Goal: Task Accomplishment & Management: Use online tool/utility

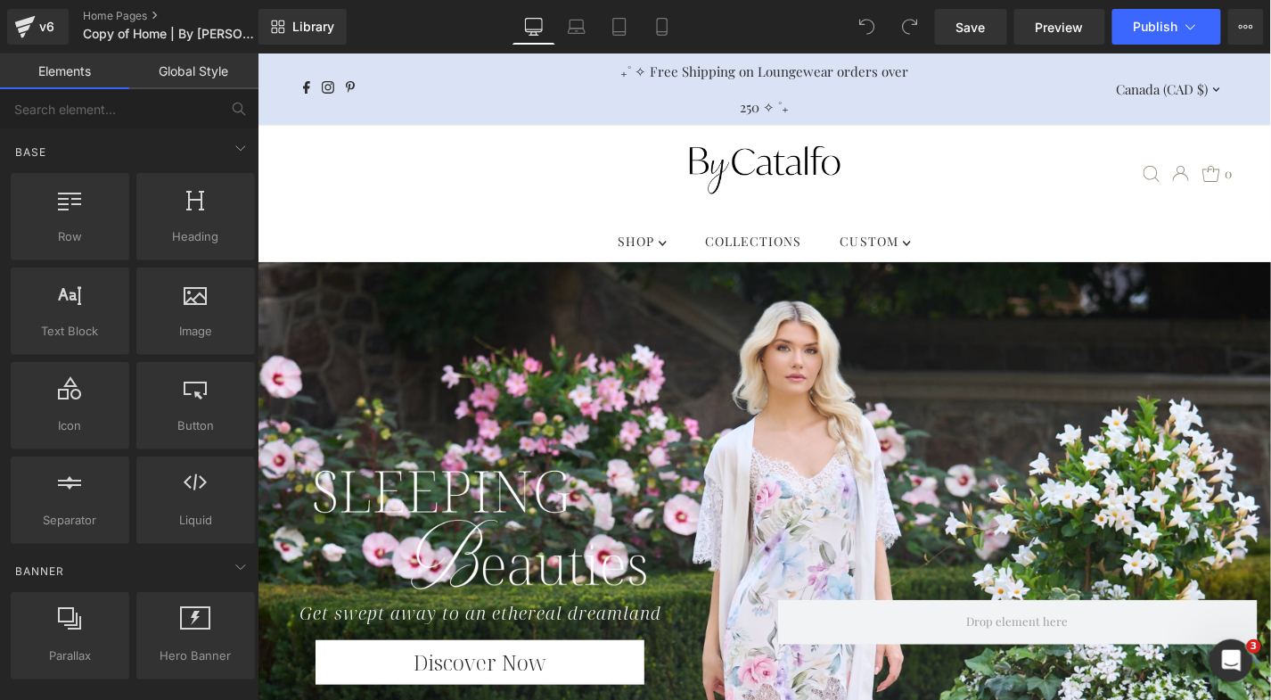
click at [469, 344] on div at bounding box center [764, 553] width 1014 height 584
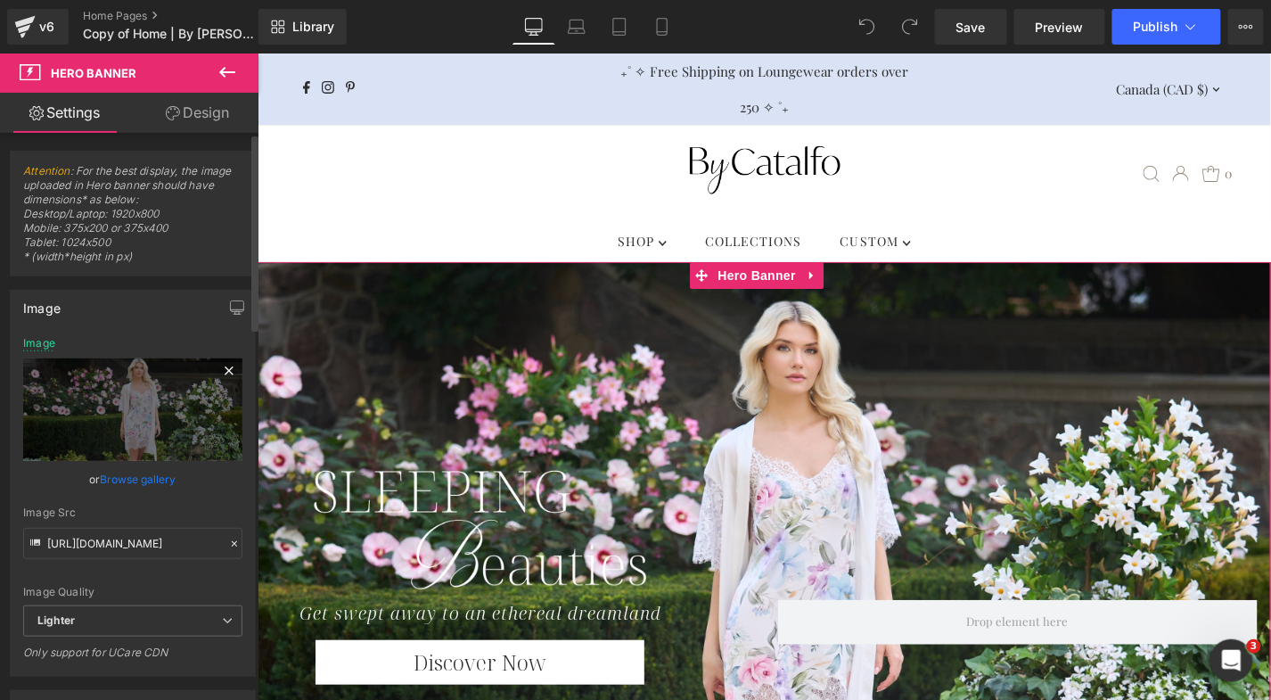
click at [225, 370] on icon at bounding box center [229, 370] width 8 height 8
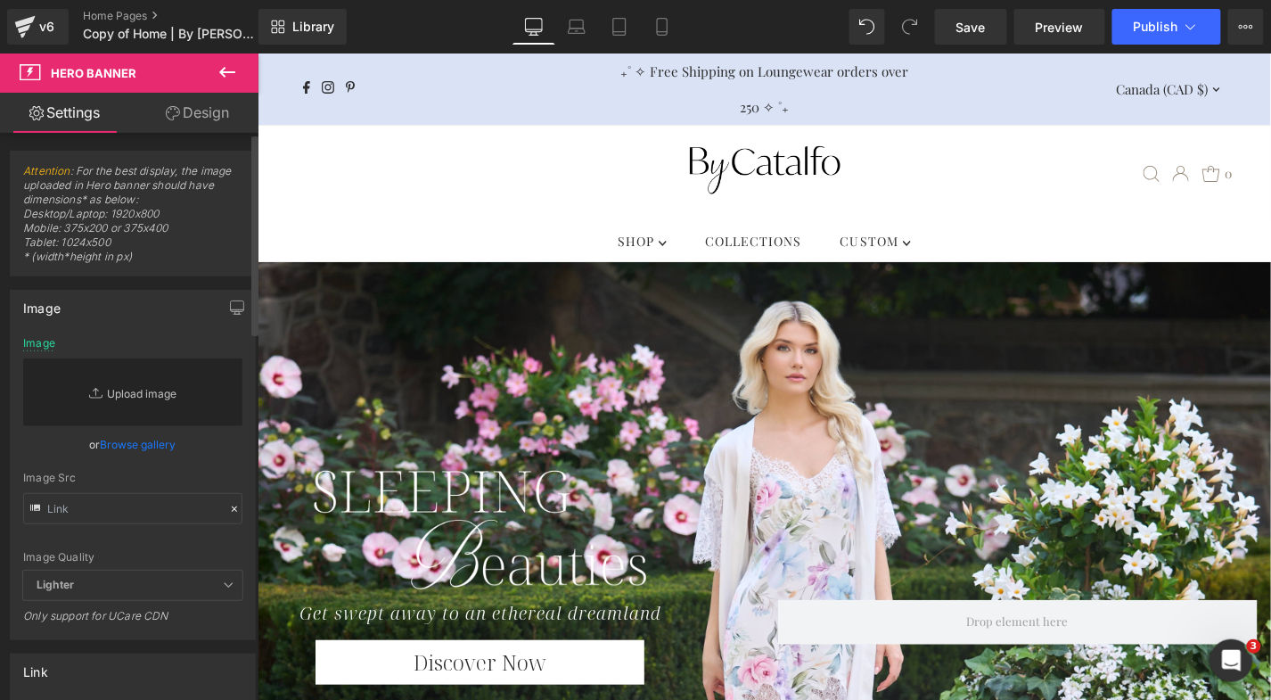
click at [160, 395] on link "Replace Image" at bounding box center [132, 392] width 219 height 68
type input "C:\fakepath\Pajamas-Petal Sleeve Long-Modal-Dark Cherry-a.jpg"
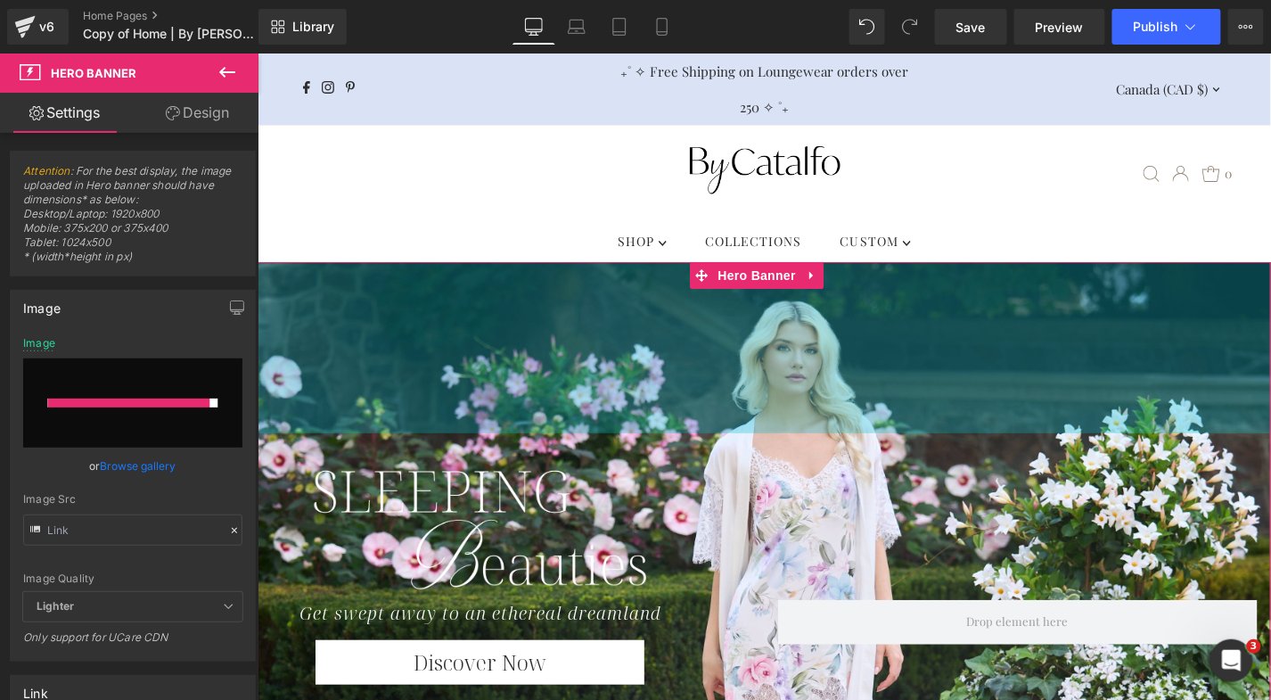
type input "https://ucarecdn.com/f969d0e0-b0b7-4203-aa16-247a855cb222/-/format/auto/-/previ…"
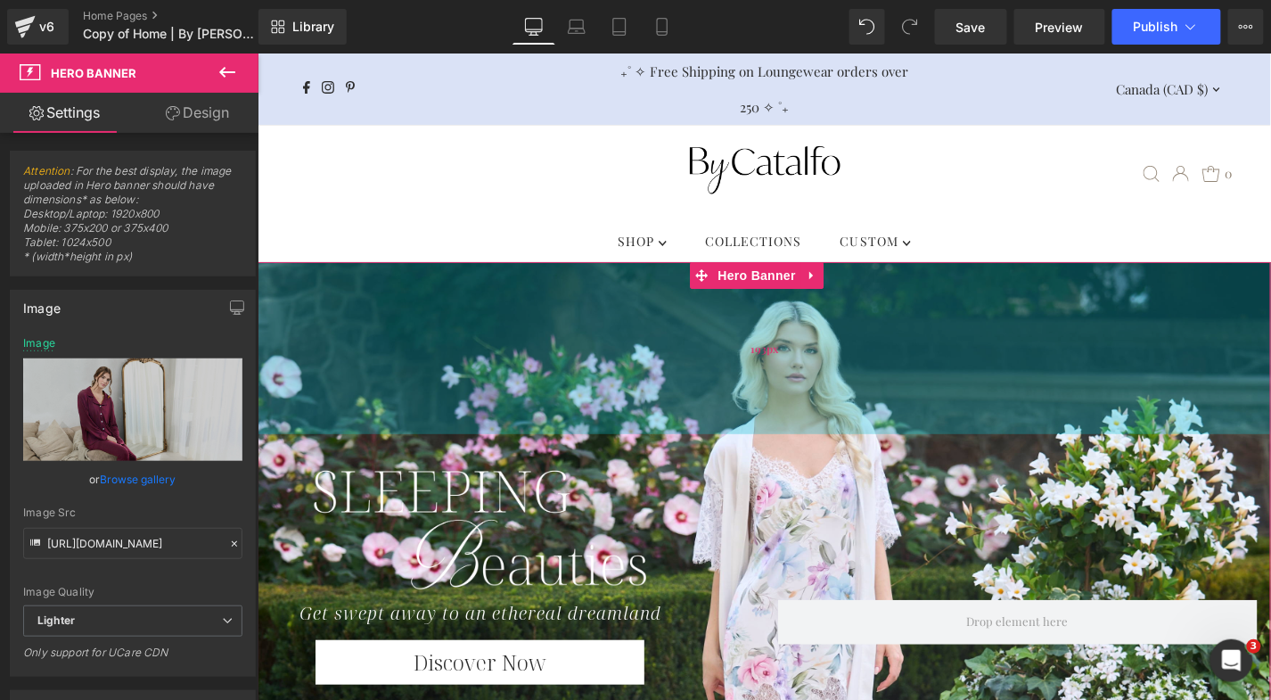
click at [440, 358] on div "193px" at bounding box center [764, 347] width 1014 height 172
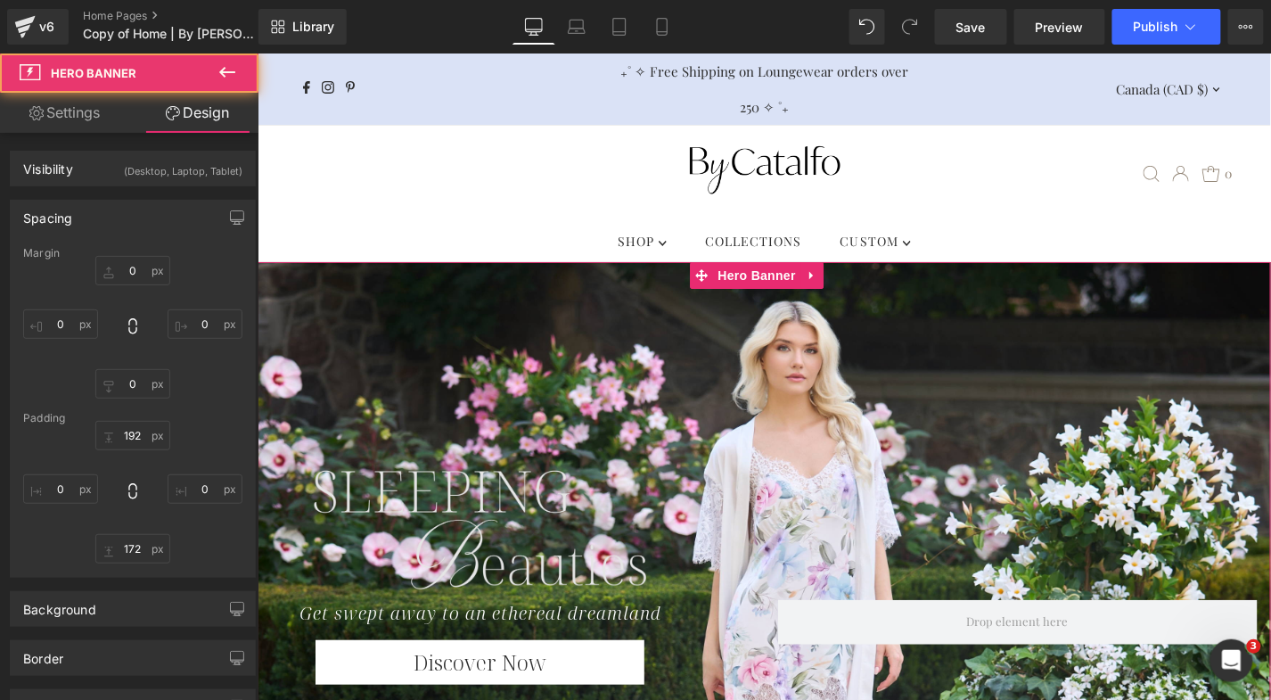
click at [490, 461] on div "Image" at bounding box center [763, 528] width 987 height 139
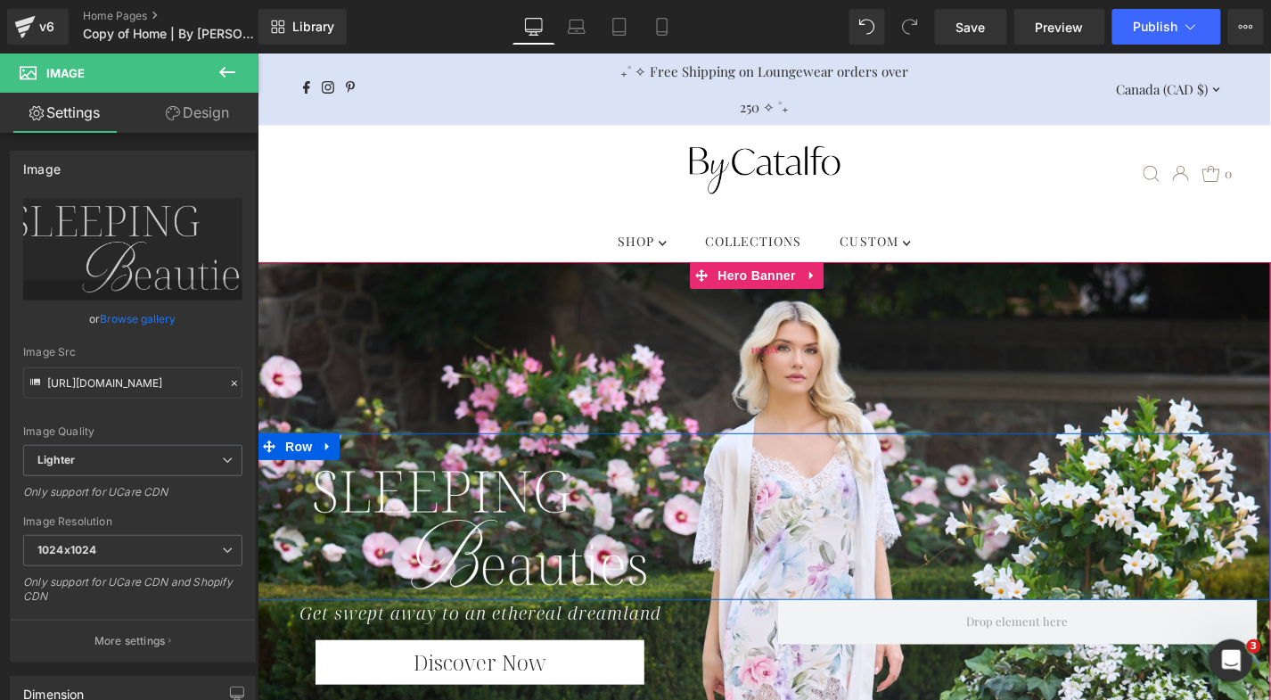
click at [461, 349] on div "193px" at bounding box center [764, 347] width 1014 height 172
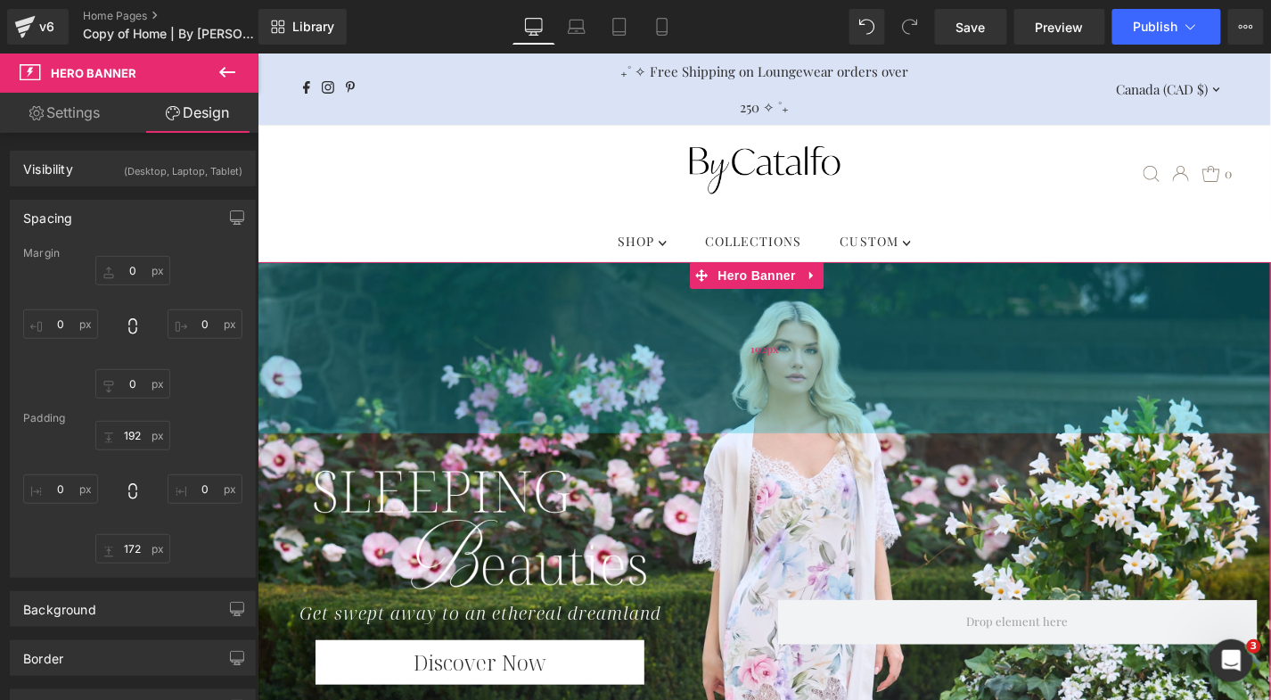
type input "192px"
click at [500, 313] on div "192px" at bounding box center [764, 346] width 1014 height 171
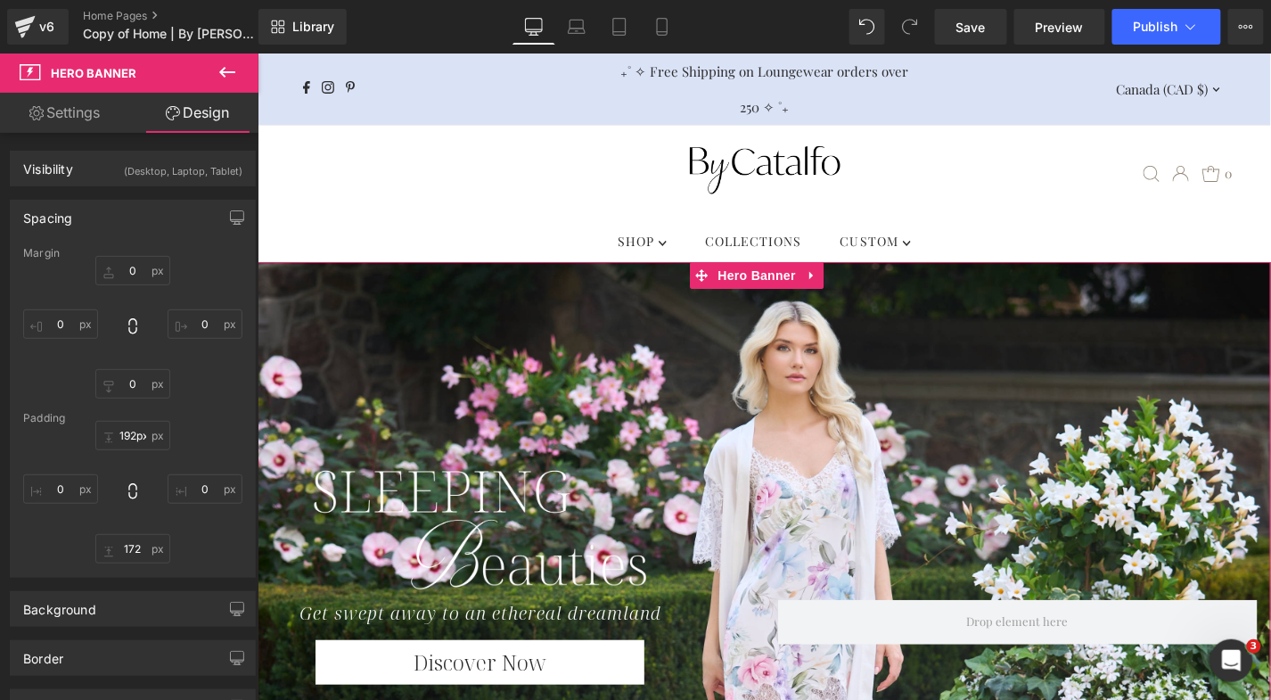
click at [95, 108] on link "Settings" at bounding box center [64, 113] width 129 height 40
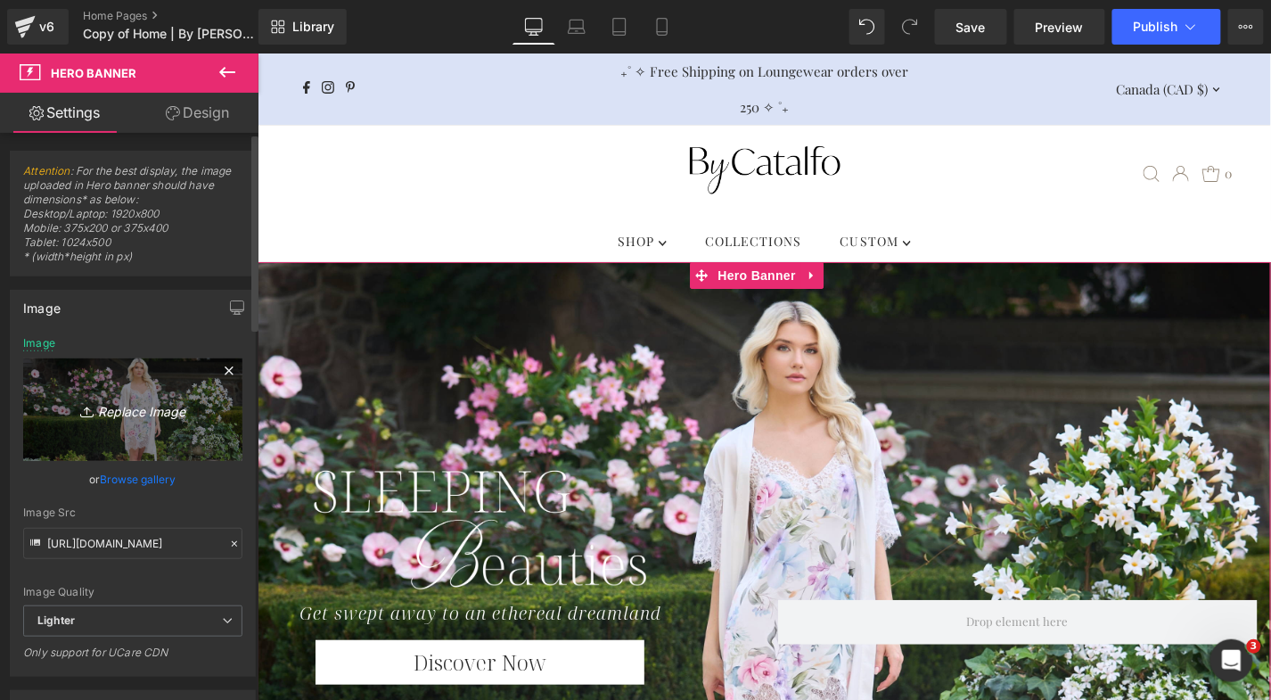
click at [148, 416] on icon "Replace Image" at bounding box center [133, 410] width 143 height 22
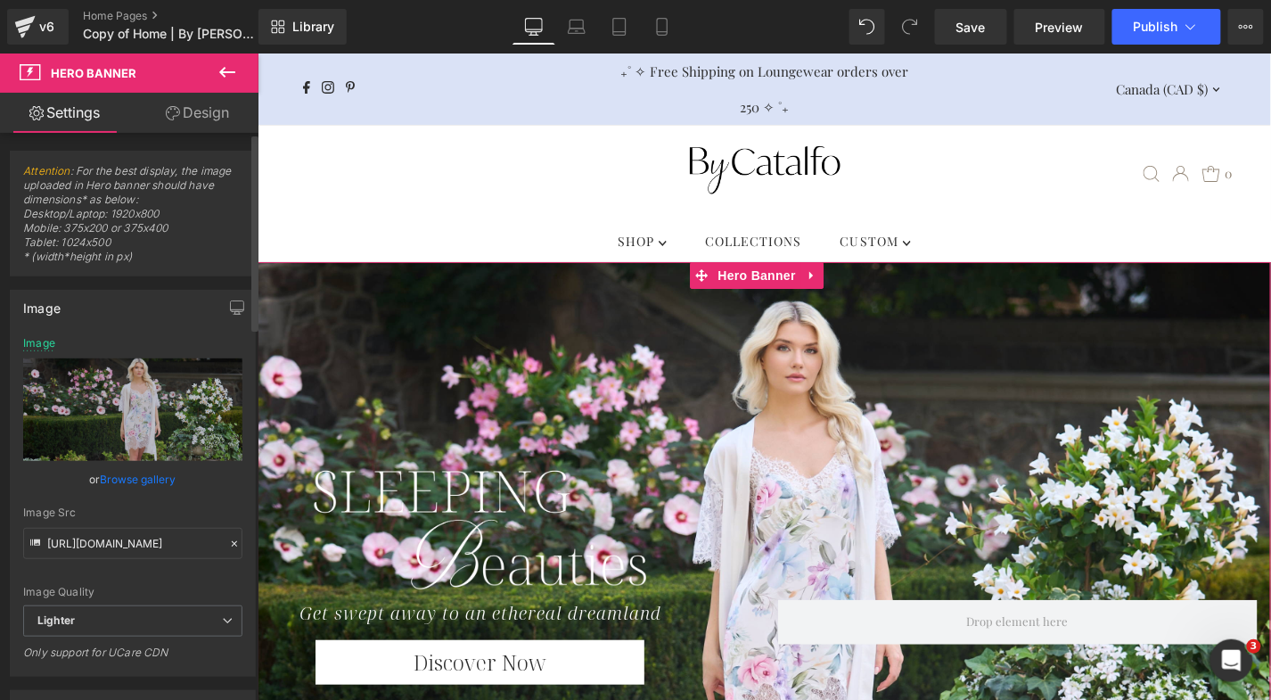
click at [146, 476] on link "Browse gallery" at bounding box center [139, 479] width 76 height 31
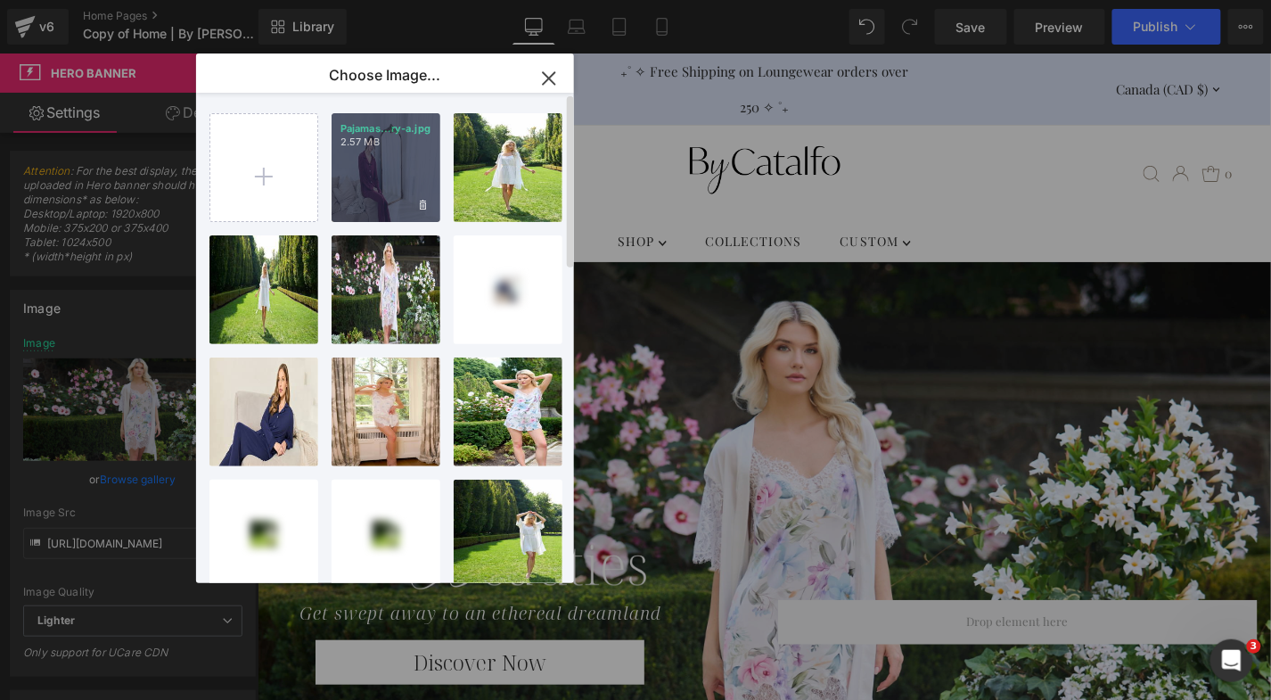
click at [383, 179] on div "Pajamas...ry-a.jpg 2.57 MB" at bounding box center [386, 167] width 109 height 109
type input "https://ucarecdn.com/f969d0e0-b0b7-4203-aa16-247a855cb222/-/format/auto/-/previ…"
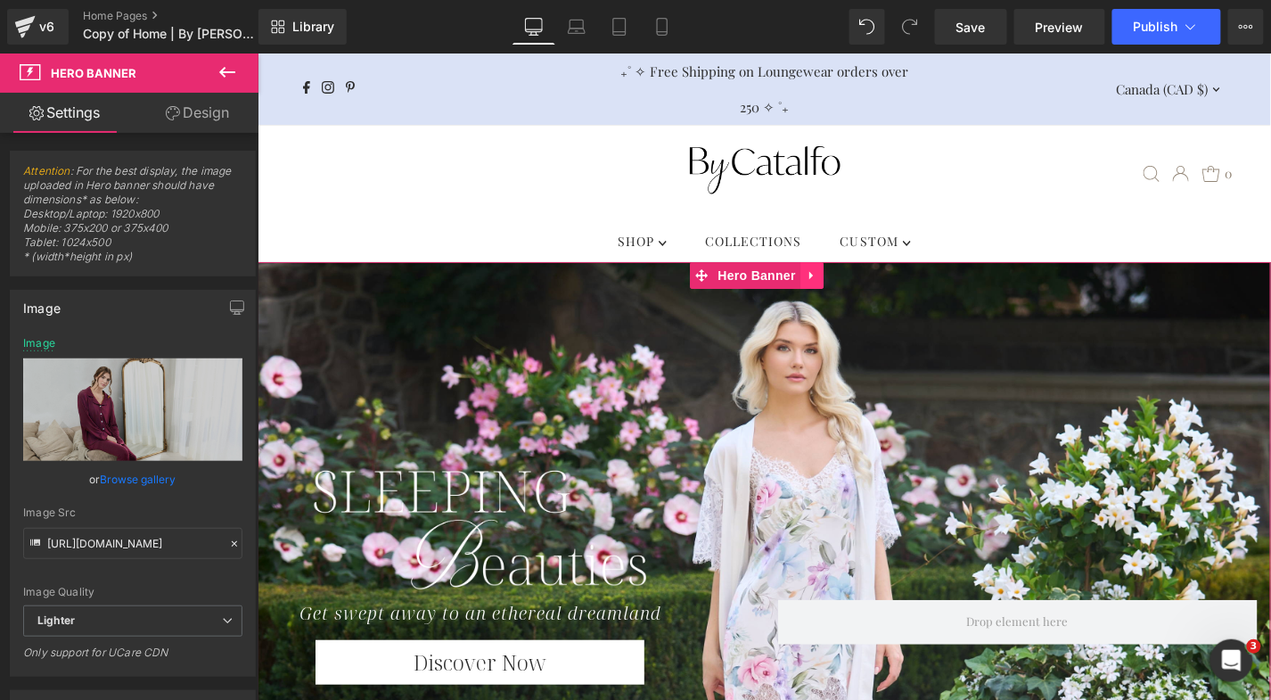
click at [814, 274] on icon at bounding box center [811, 274] width 12 height 13
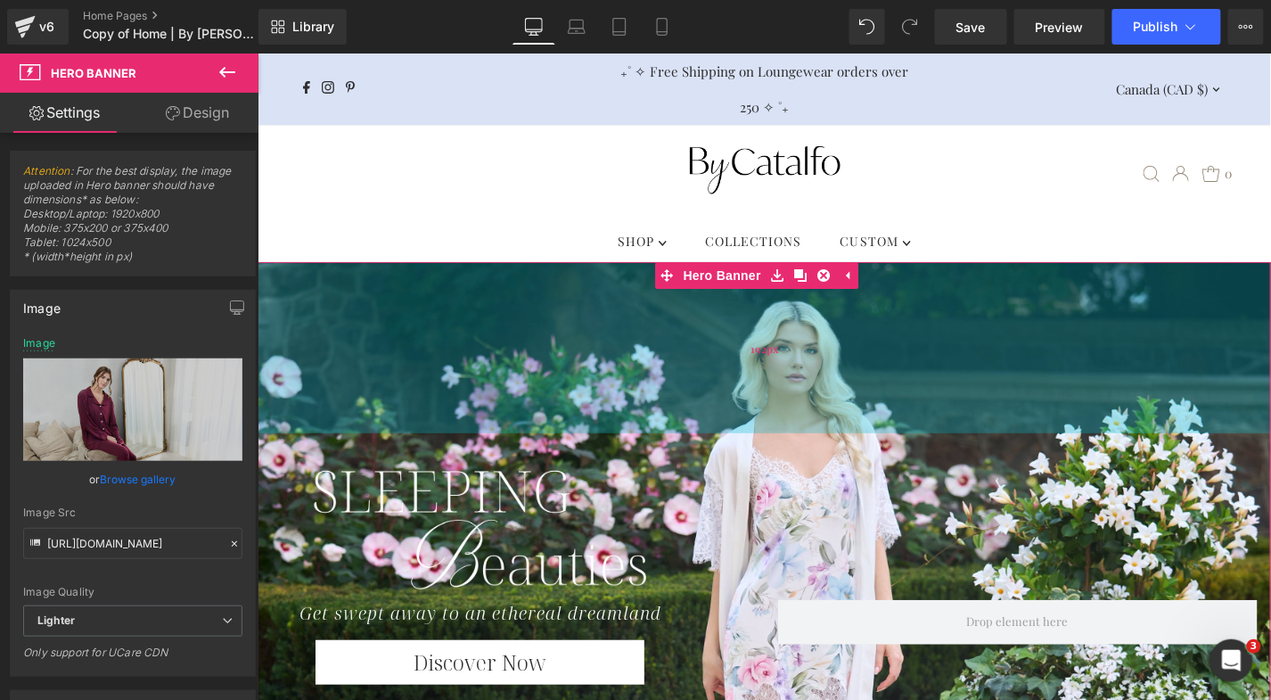
click at [647, 396] on div "192px" at bounding box center [764, 346] width 1014 height 171
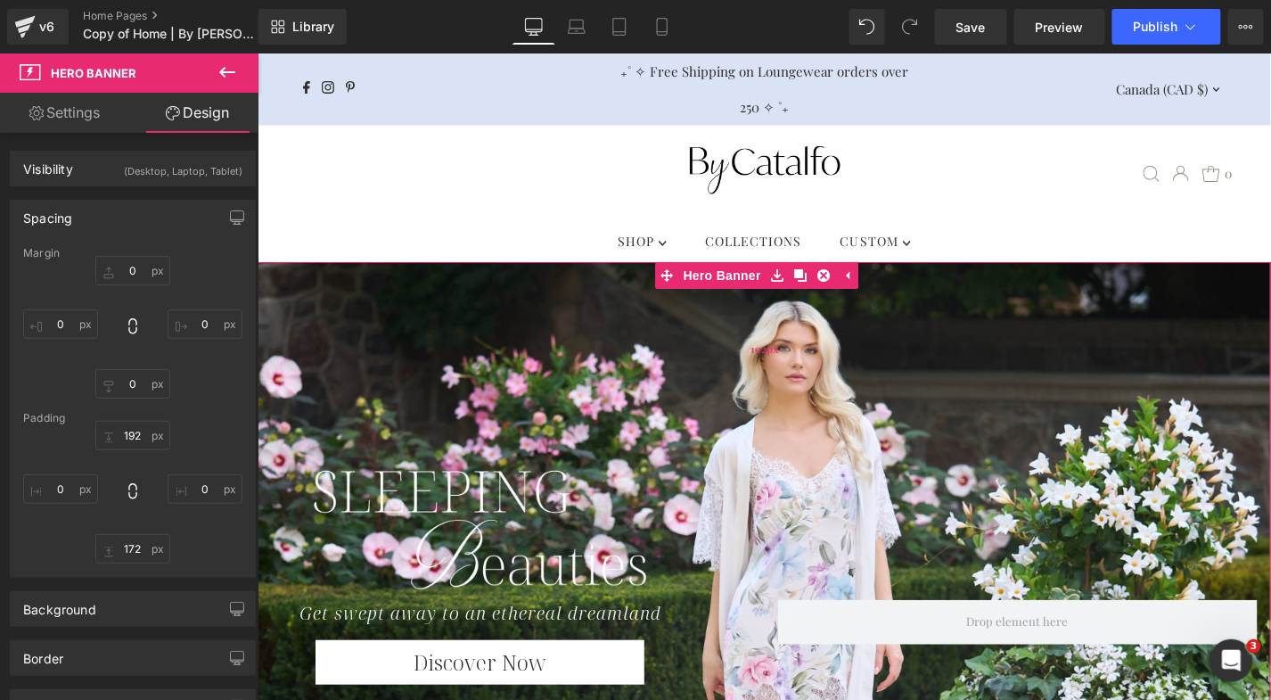
type input "192px"
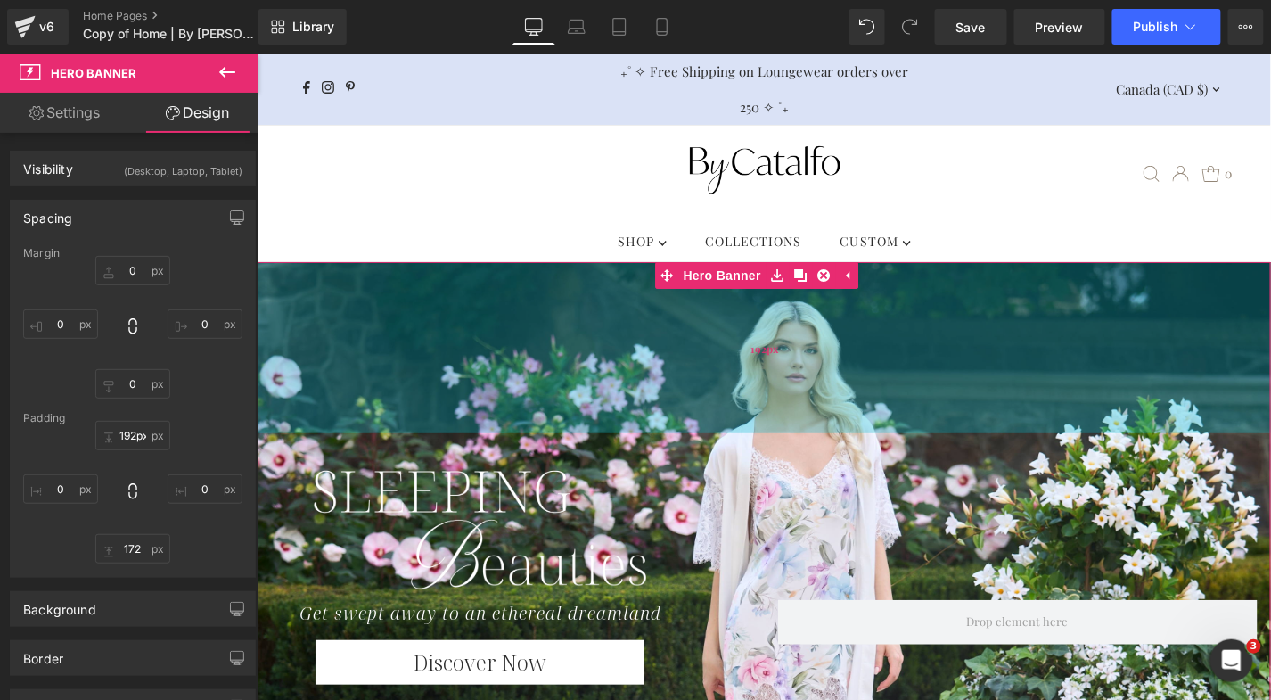
click at [466, 333] on div "192px" at bounding box center [764, 346] width 1014 height 171
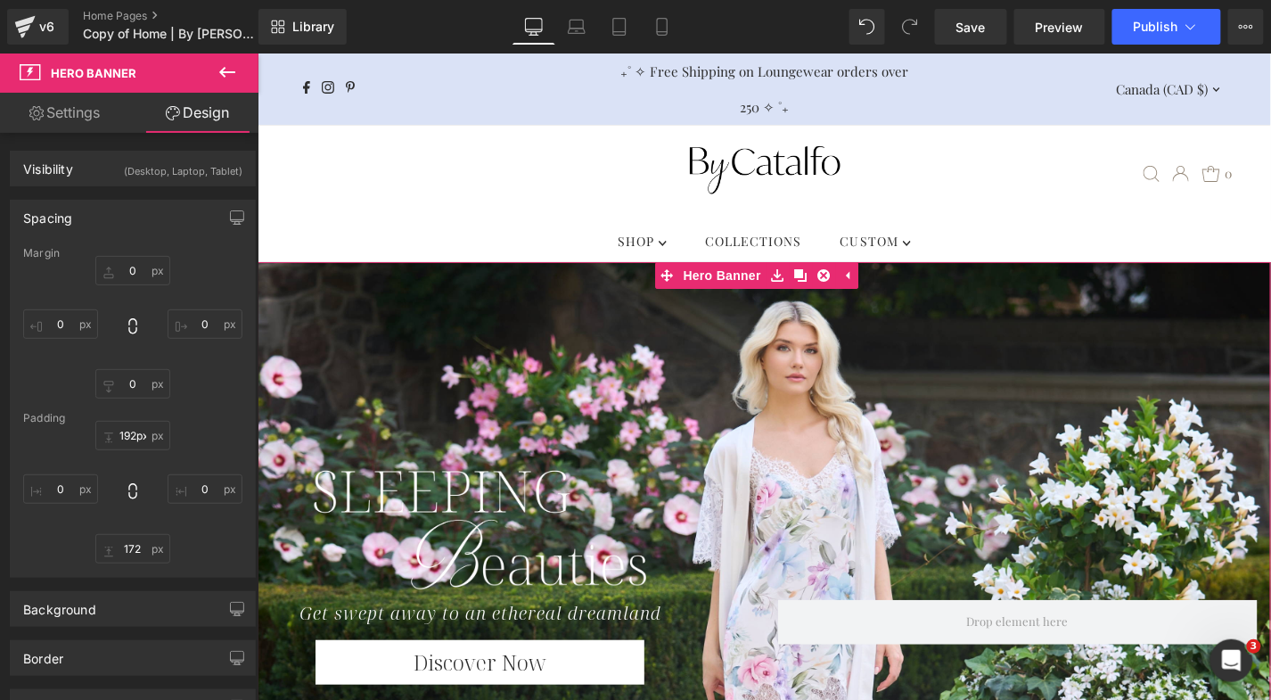
click at [53, 119] on link "Settings" at bounding box center [64, 113] width 129 height 40
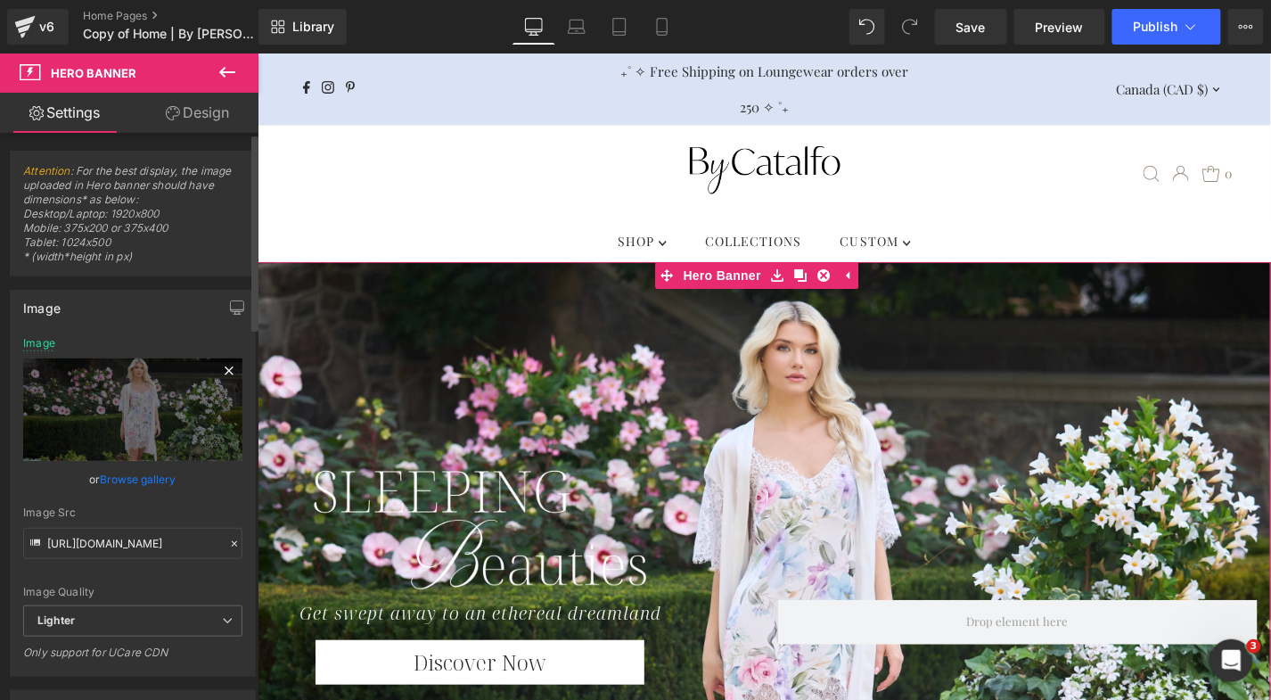
click at [225, 366] on icon at bounding box center [229, 370] width 8 height 8
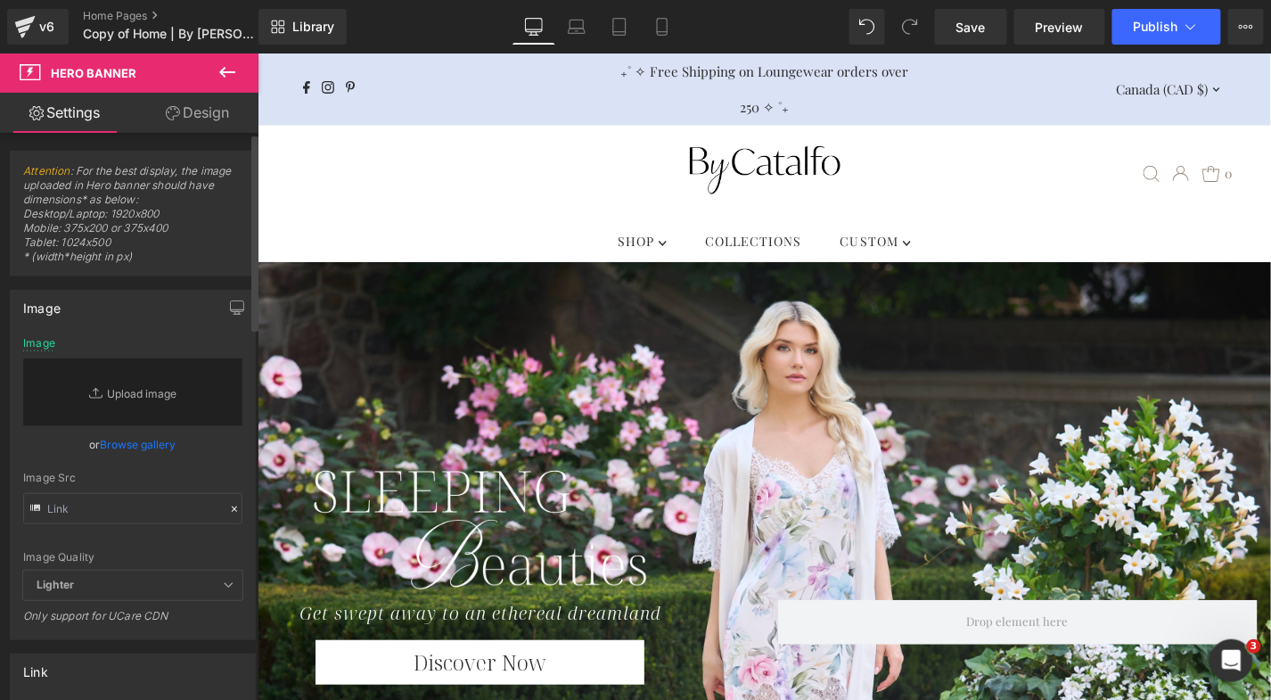
click at [141, 446] on link "Browse gallery" at bounding box center [139, 444] width 76 height 31
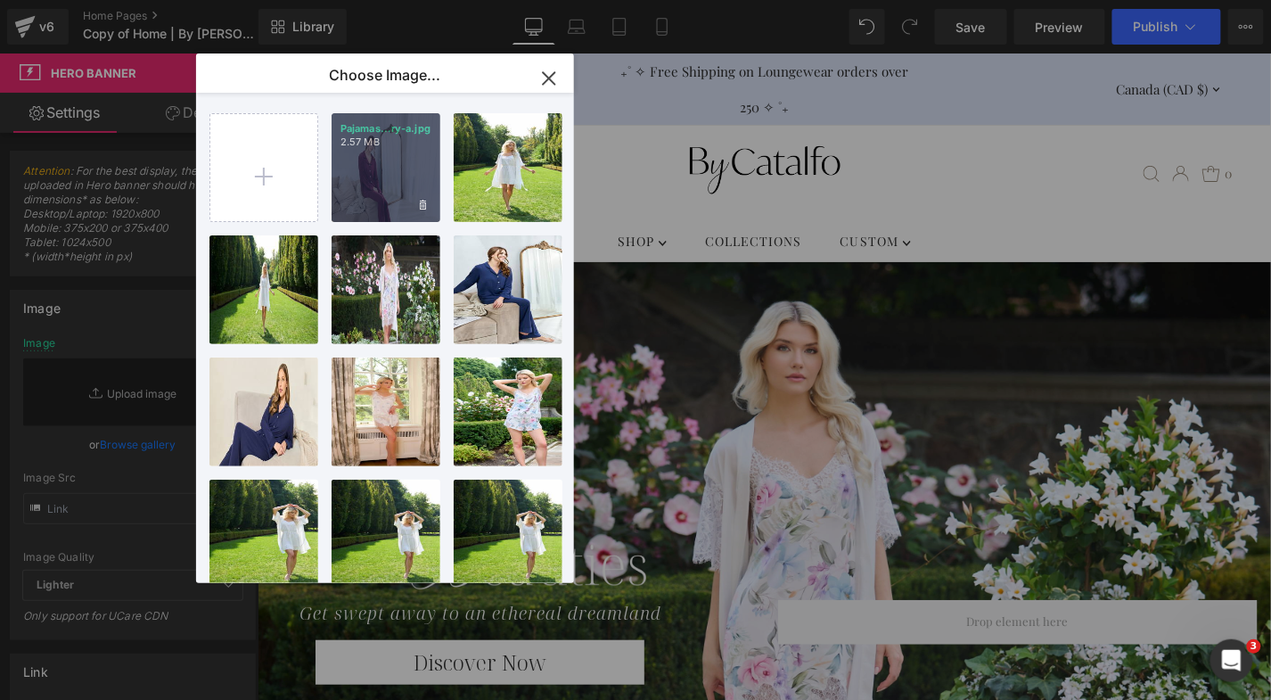
click at [376, 198] on div "Pajamas...ry-a.jpg 2.57 MB" at bounding box center [386, 167] width 109 height 109
type input "https://ucarecdn.com/f969d0e0-b0b7-4203-aa16-247a855cb222/-/format/auto/-/previ…"
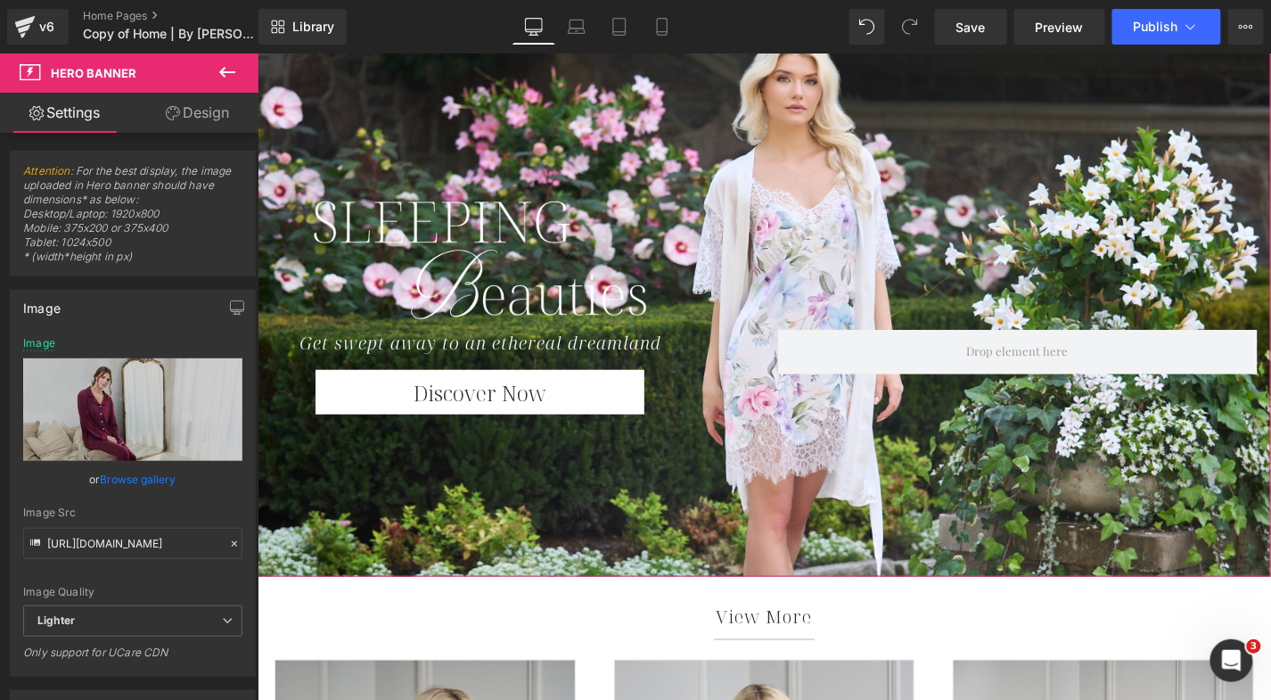
scroll to position [399, 0]
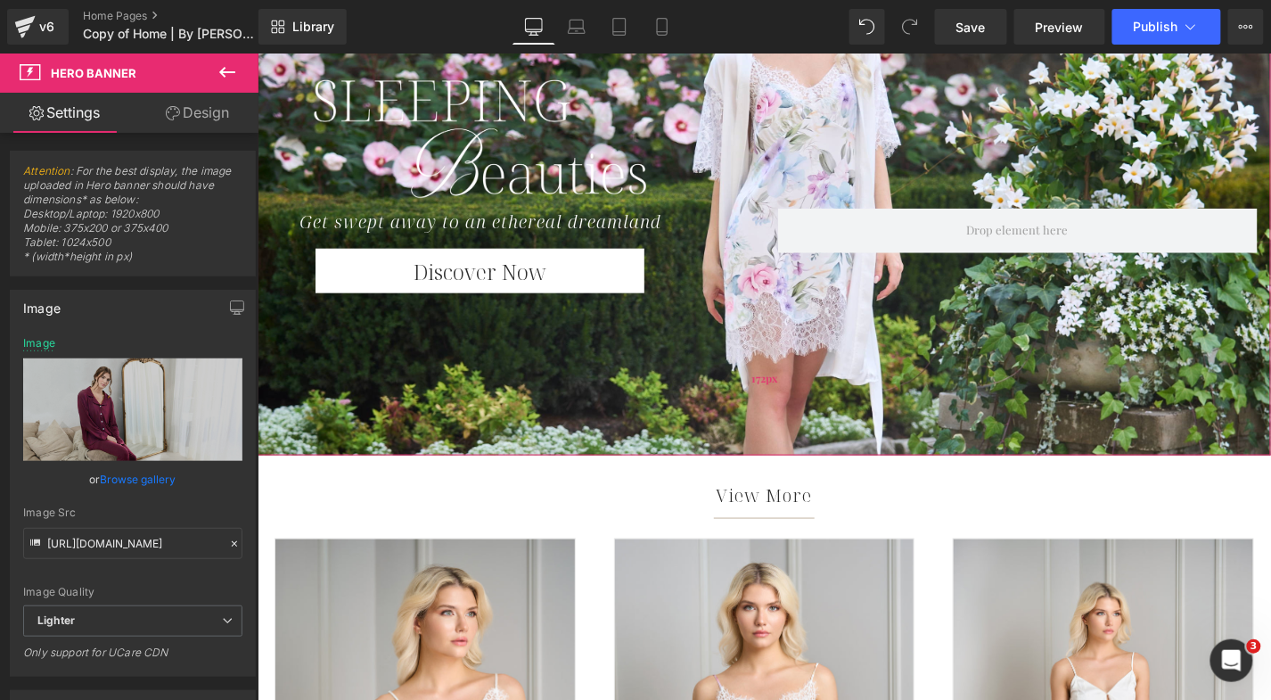
click at [546, 319] on div "172px" at bounding box center [764, 377] width 1014 height 153
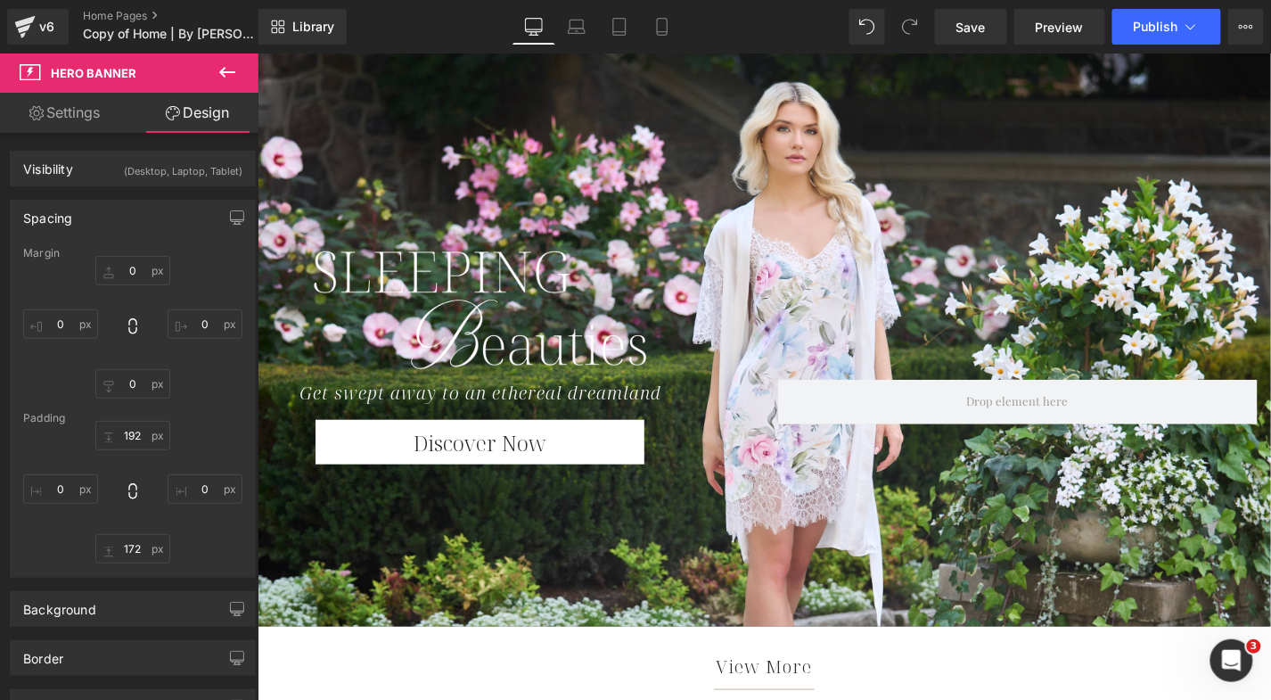
scroll to position [173, 0]
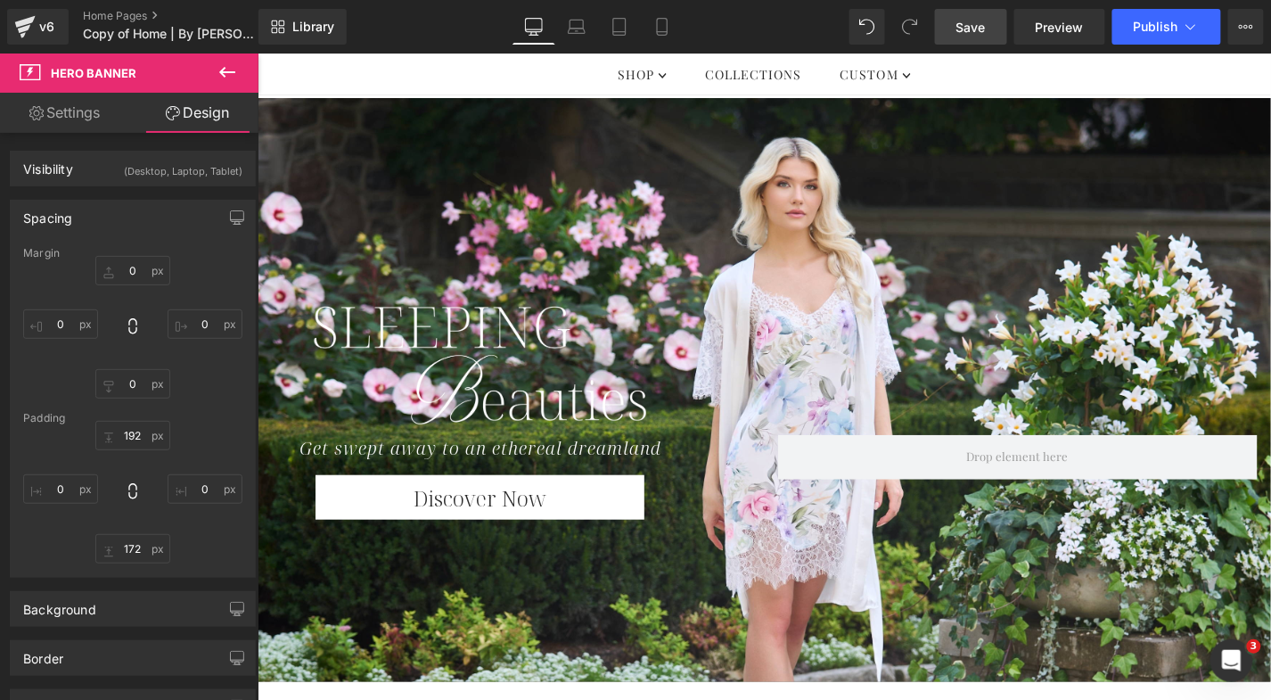
click at [980, 23] on span "Save" at bounding box center [971, 27] width 29 height 19
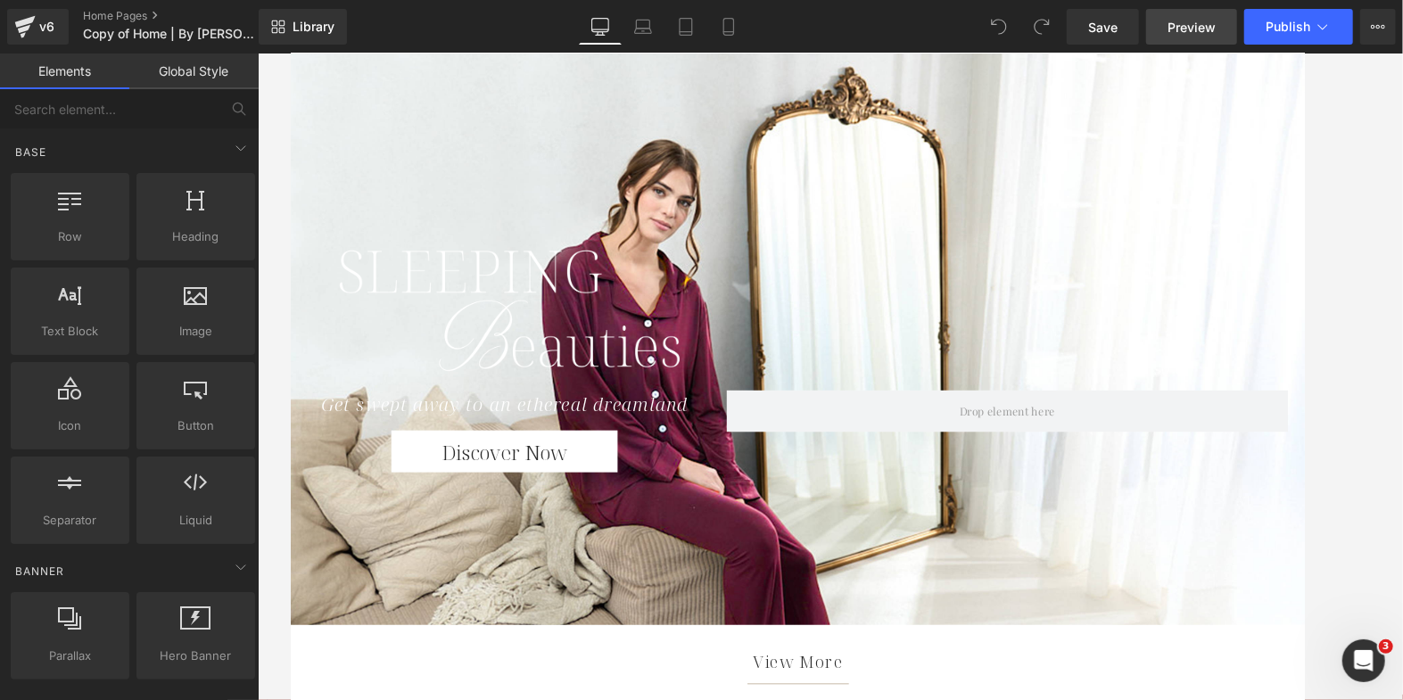
click at [1165, 28] on link "Preview" at bounding box center [1191, 27] width 91 height 36
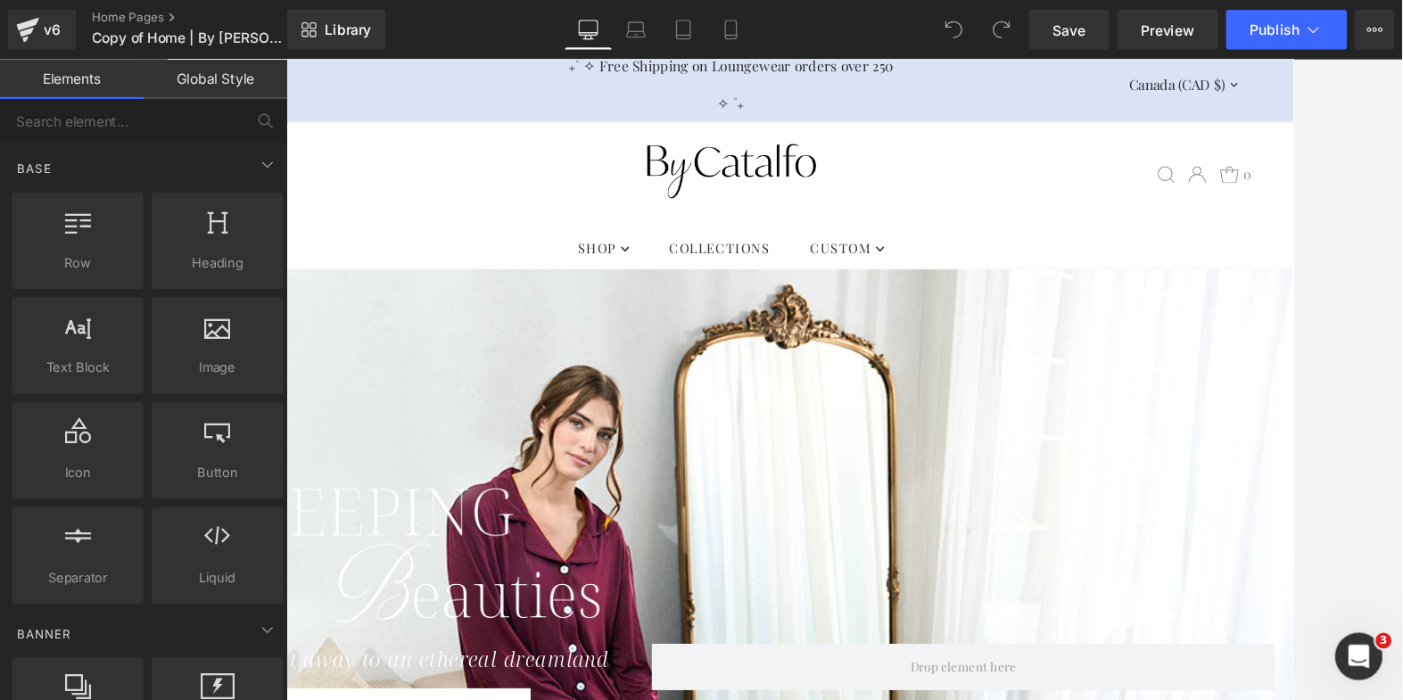
scroll to position [12, 0]
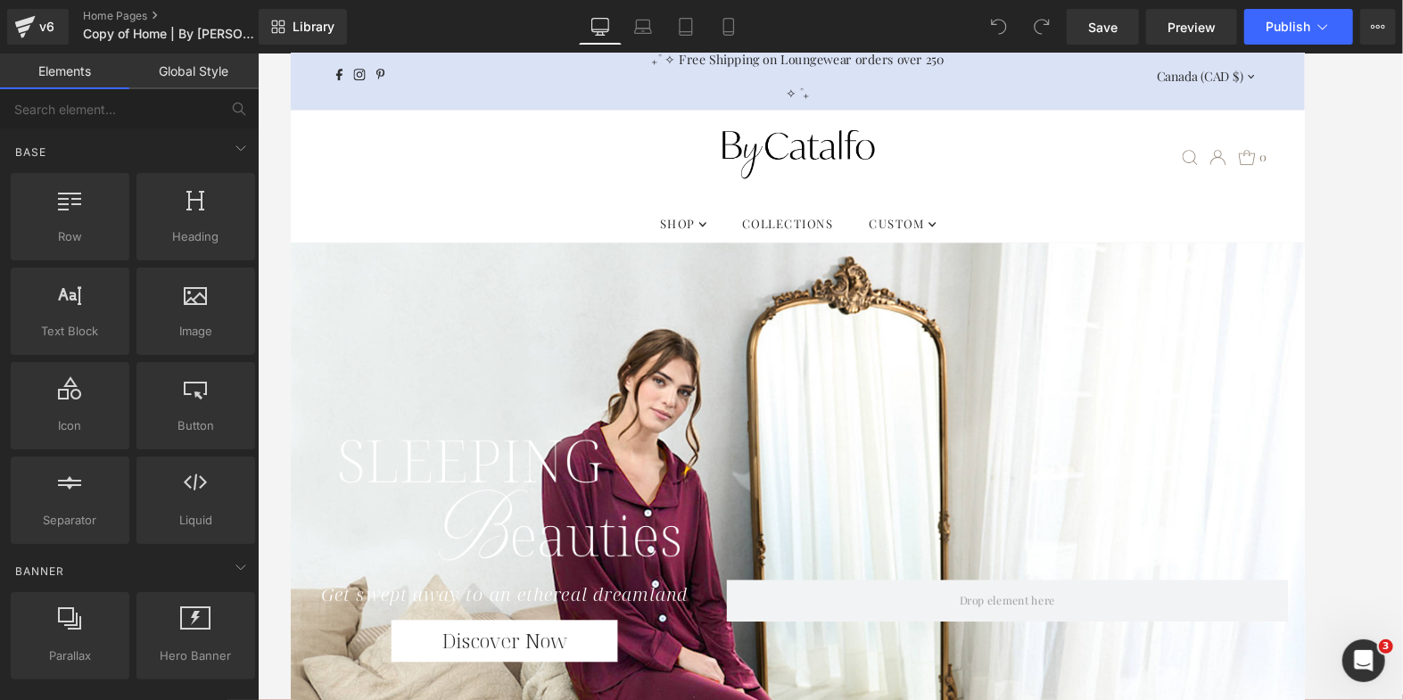
click at [317, 162] on nav ".slideout__trigger-mobile-menu .testament--icon-theme-menu-bars:hover .hover-fi…" at bounding box center [829, 183] width 1079 height 142
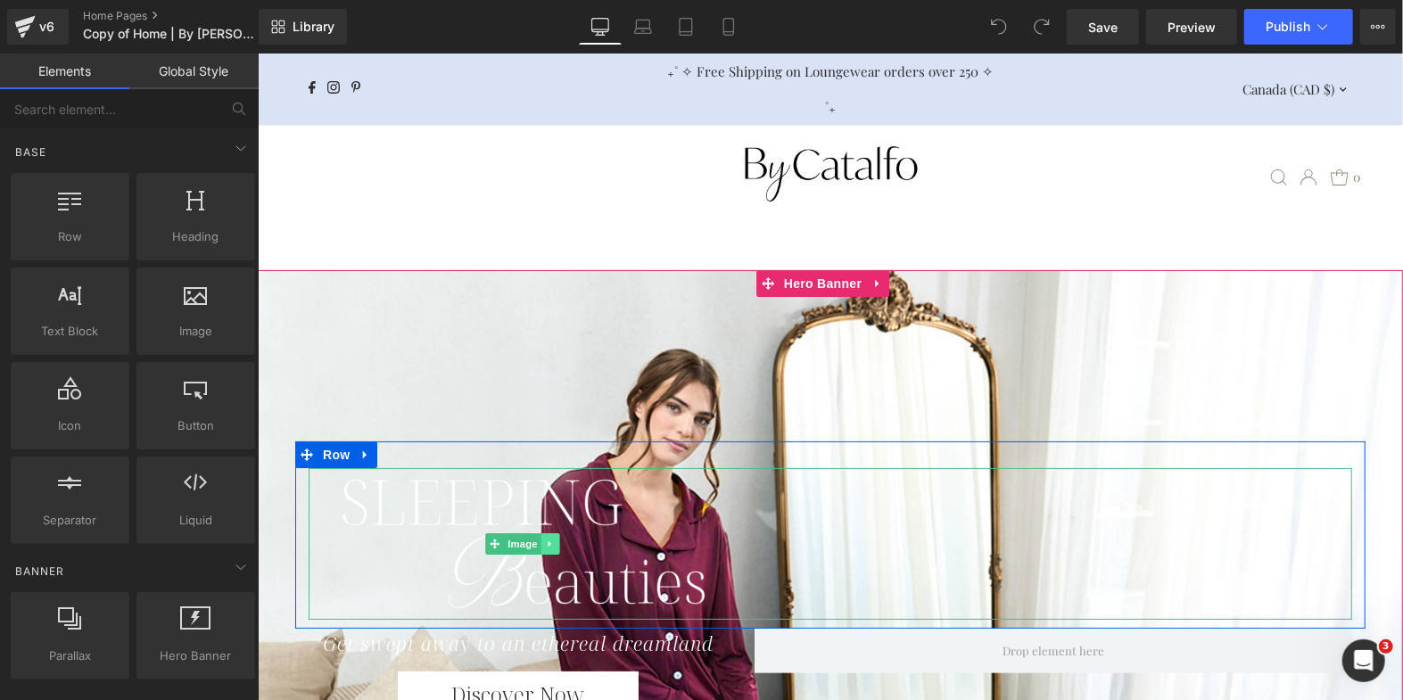
click at [545, 538] on icon at bounding box center [550, 543] width 10 height 11
click at [554, 538] on icon at bounding box center [559, 543] width 10 height 10
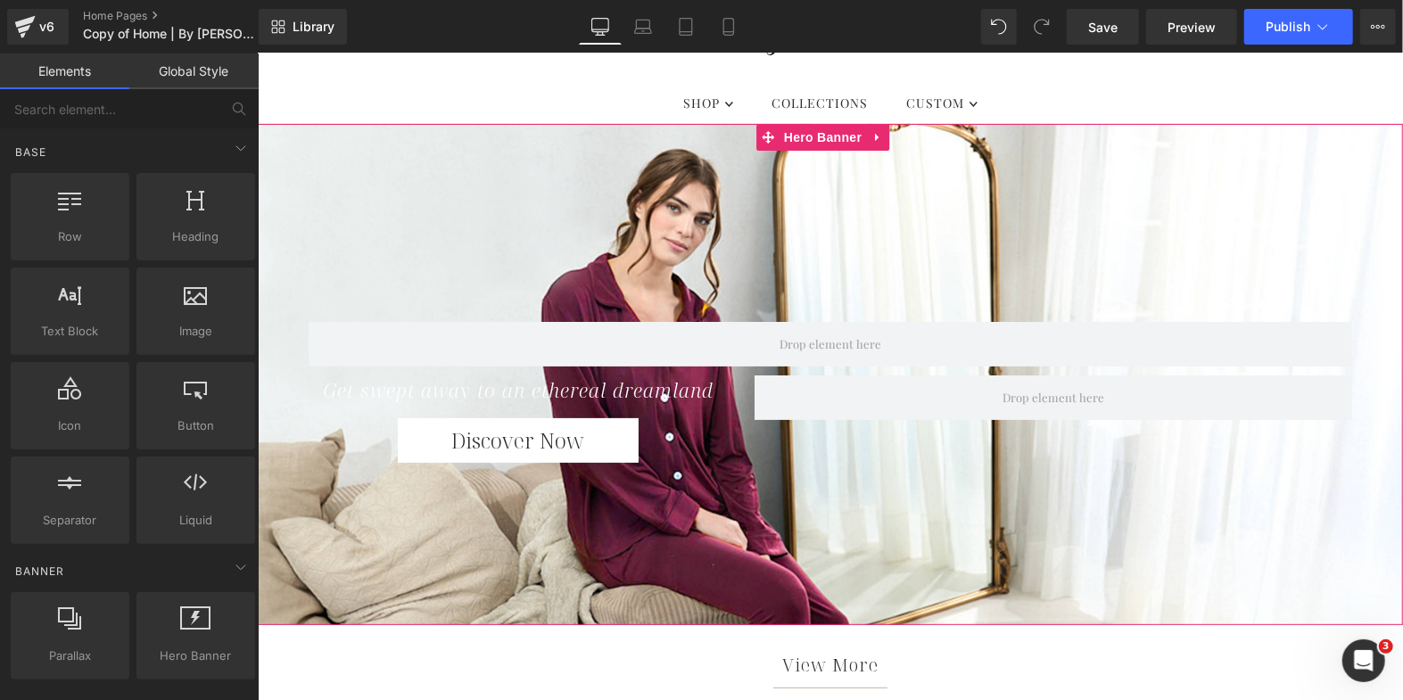
scroll to position [193, 0]
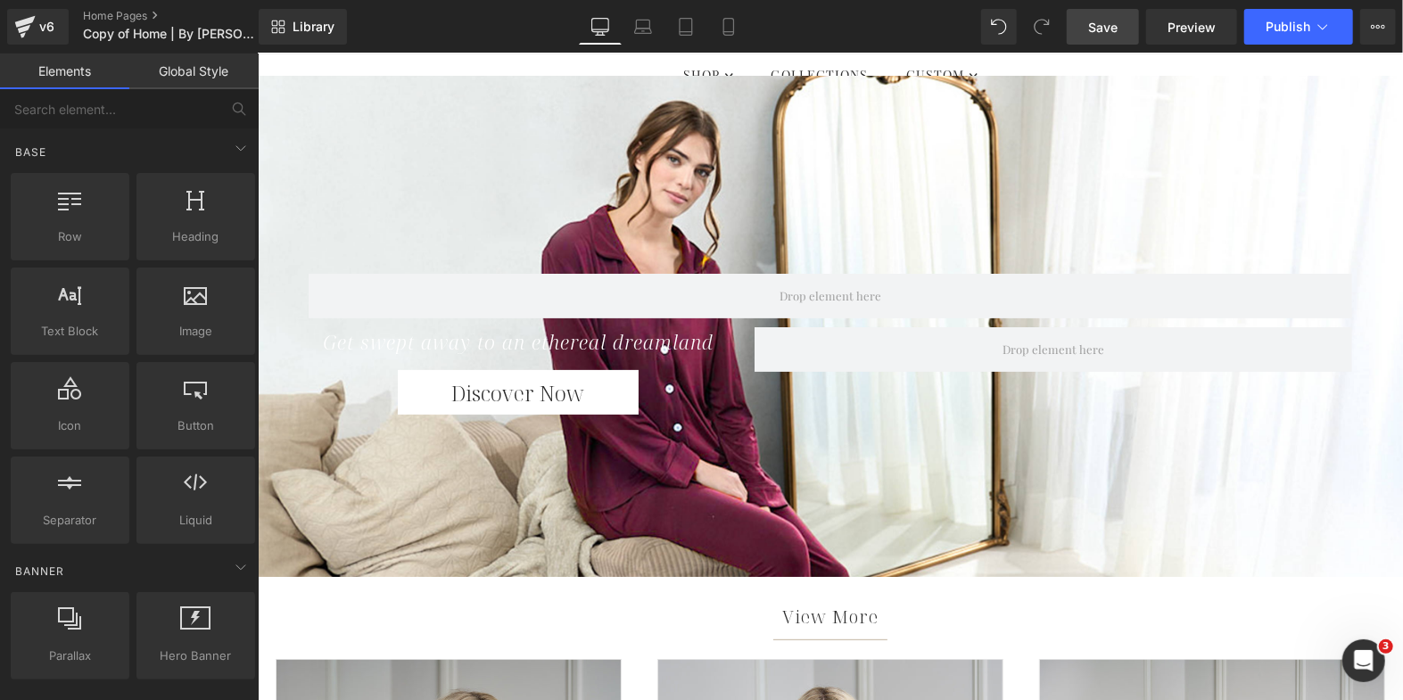
click at [1115, 22] on span "Save" at bounding box center [1102, 27] width 29 height 19
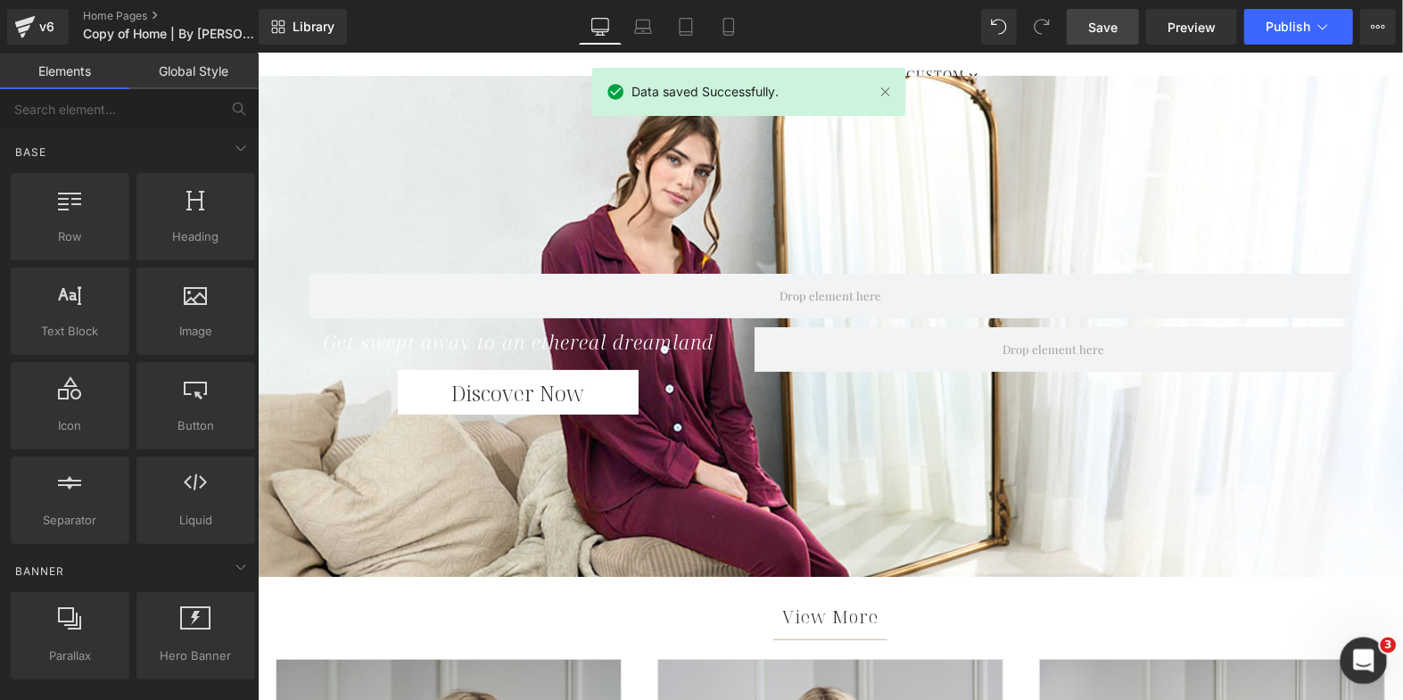
click at [1370, 657] on icon "Open Intercom Messenger" at bounding box center [1360, 658] width 29 height 29
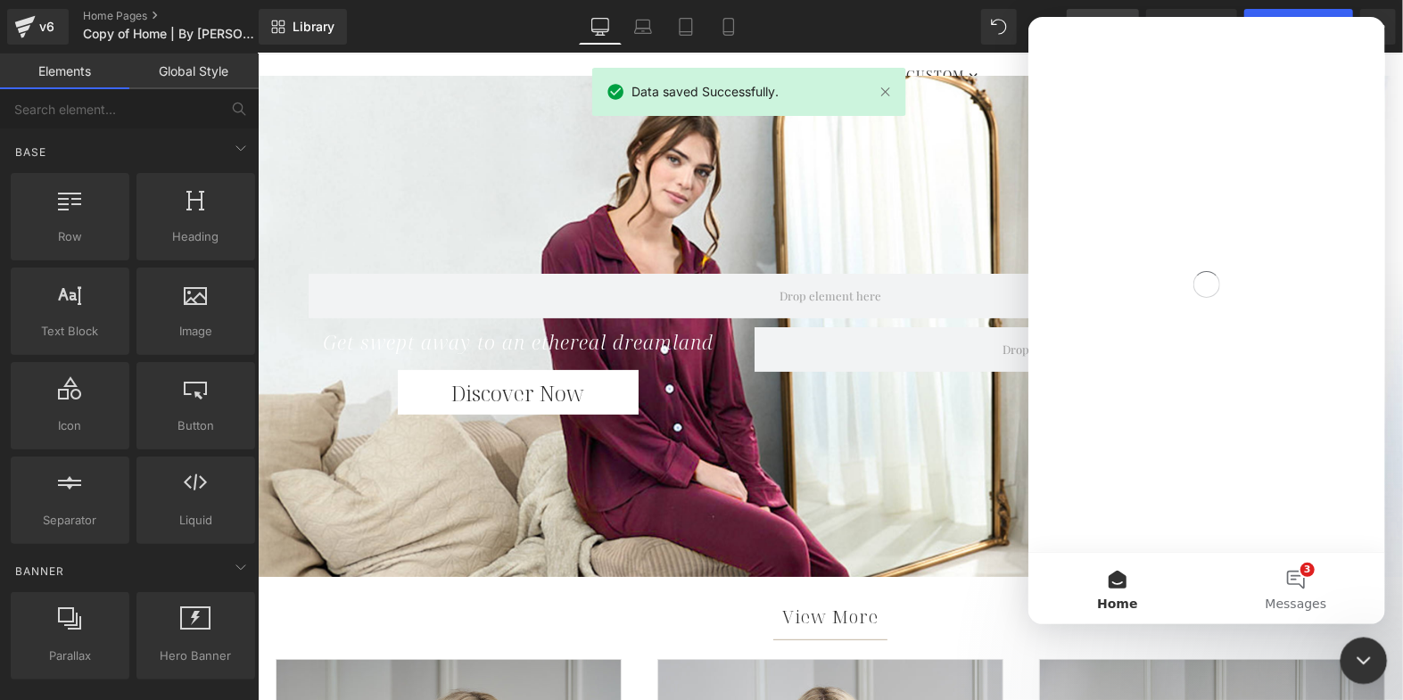
scroll to position [0, 0]
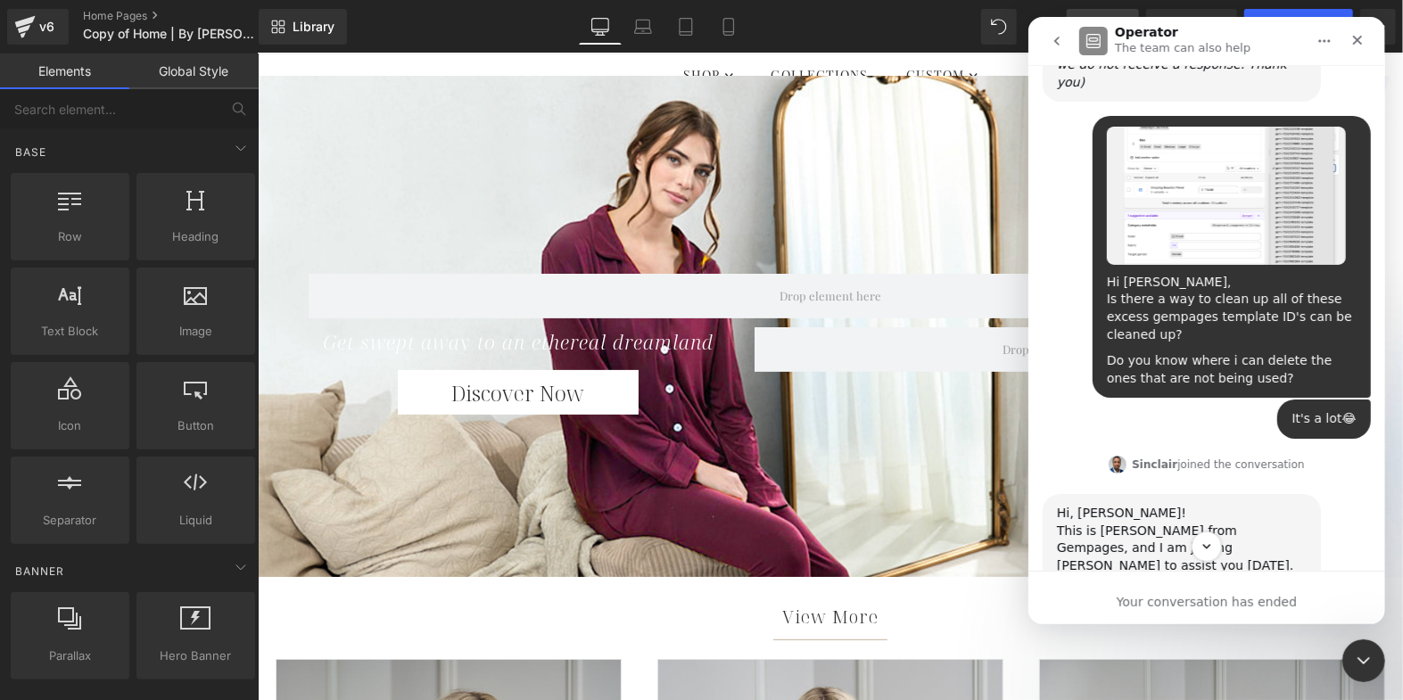
scroll to position [1546, 0]
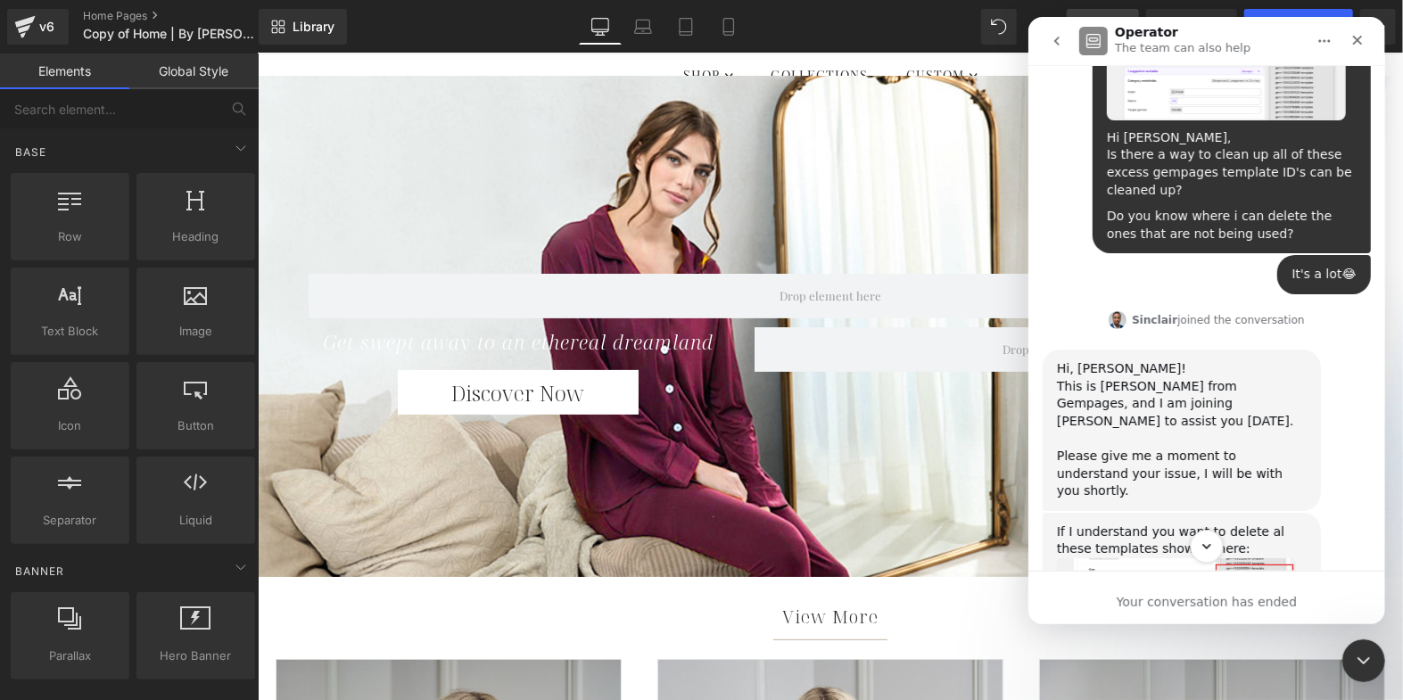
click at [1209, 547] on icon "Scroll to bottom" at bounding box center [1205, 547] width 16 height 16
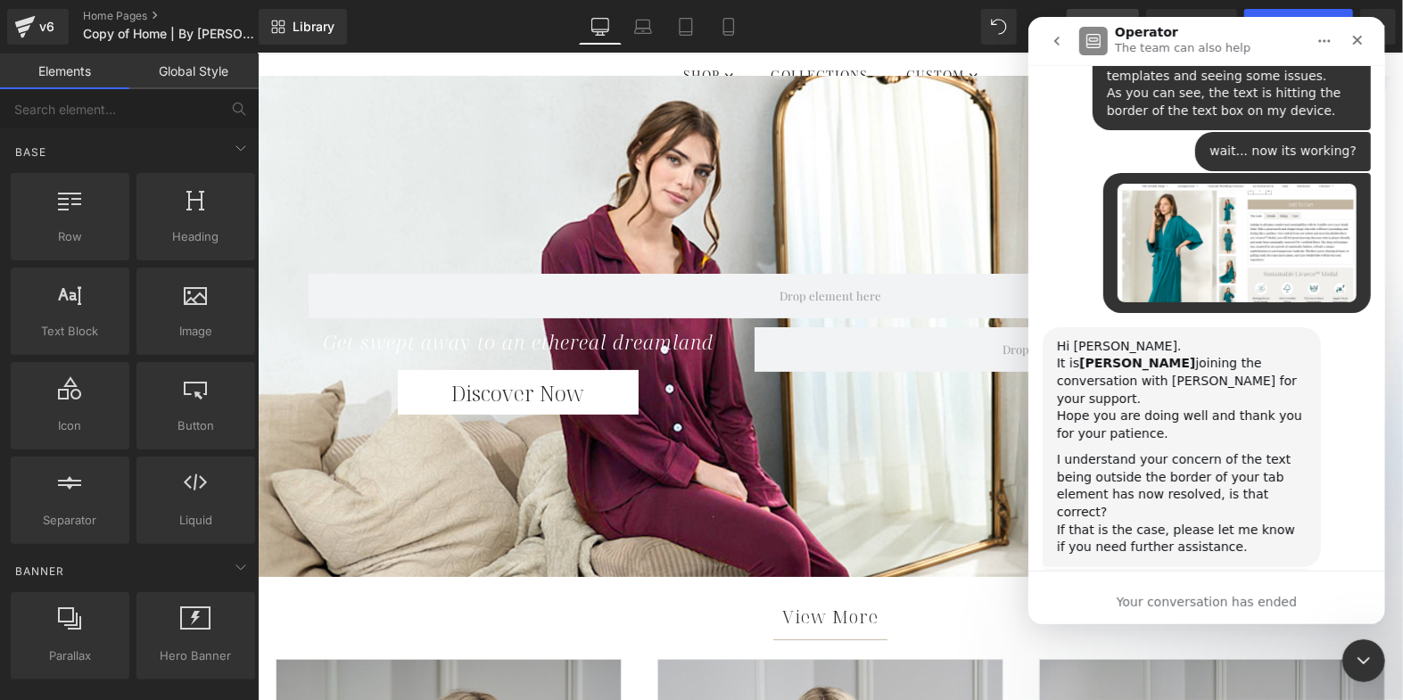
scroll to position [30740, 0]
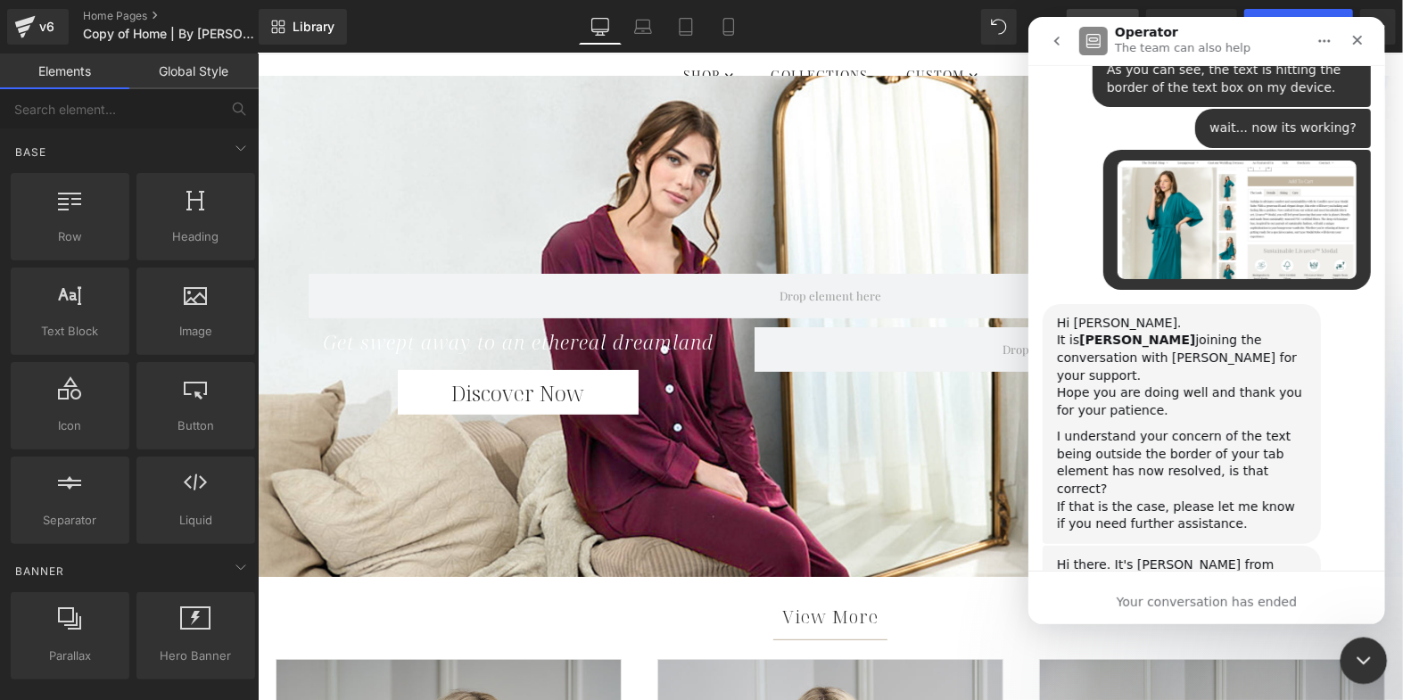
click at [1370, 665] on icon "Close Intercom Messenger" at bounding box center [1360, 657] width 21 height 21
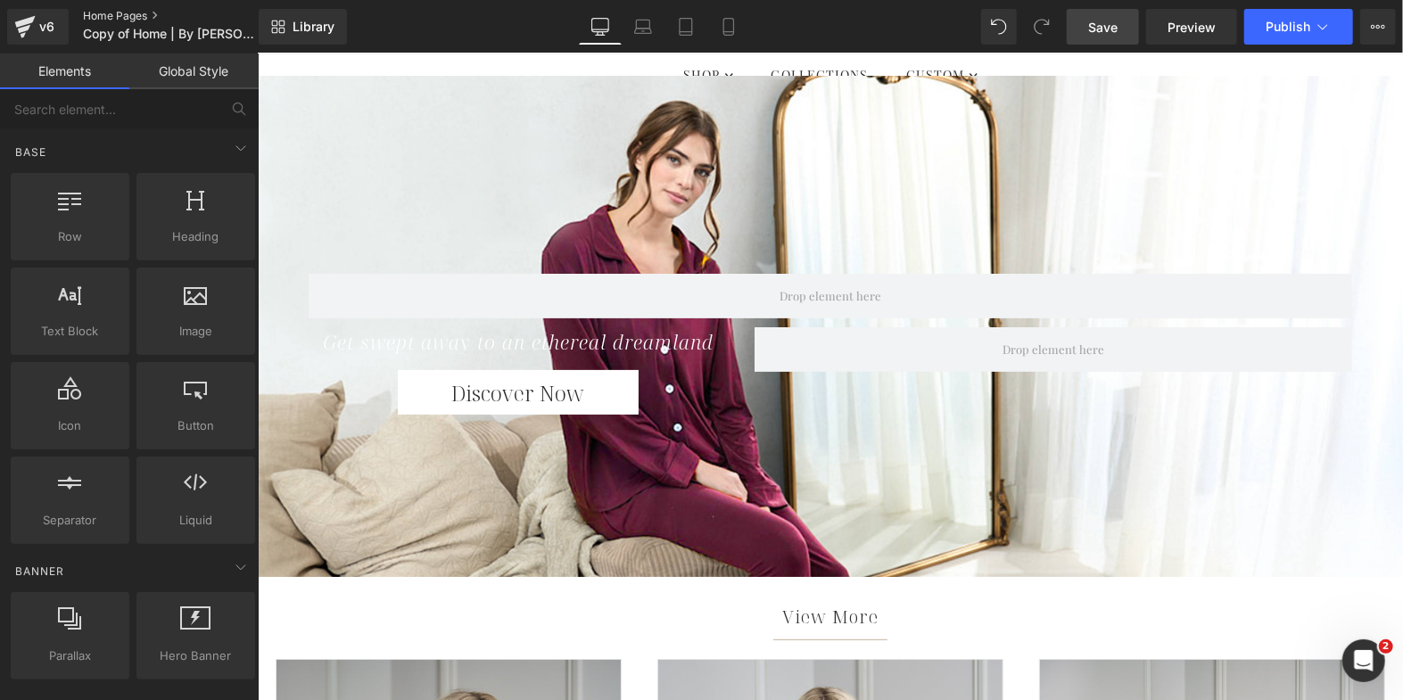
click at [90, 12] on link "Home Pages" at bounding box center [185, 16] width 205 height 14
